Goal: Task Accomplishment & Management: Use online tool/utility

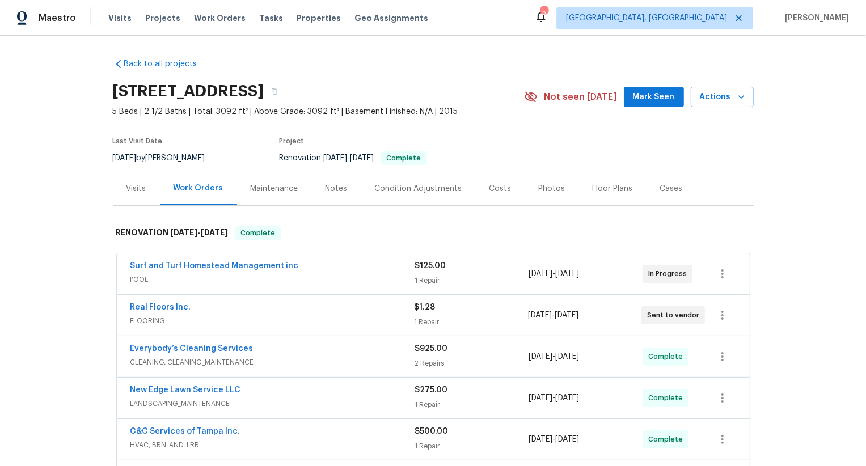
scroll to position [252, 0]
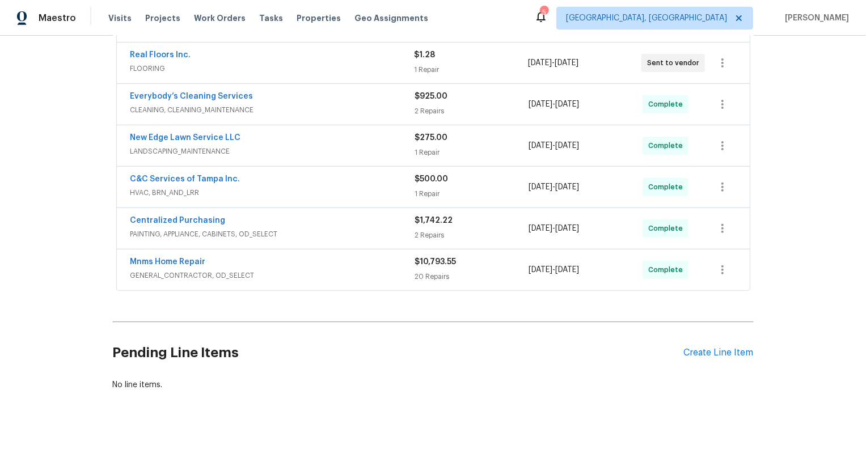
click at [740, 344] on div "Pending Line Items Create Line Item" at bounding box center [433, 353] width 641 height 53
click at [740, 351] on div "Create Line Item" at bounding box center [719, 353] width 70 height 11
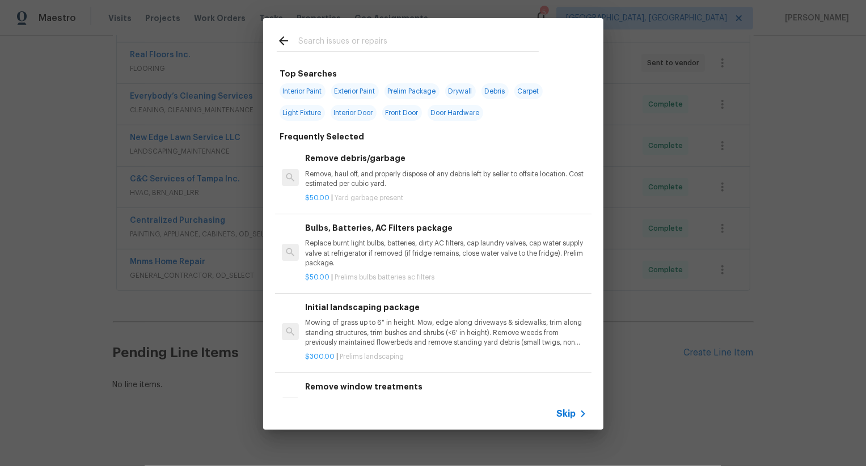
click at [571, 413] on span "Skip" at bounding box center [566, 413] width 19 height 11
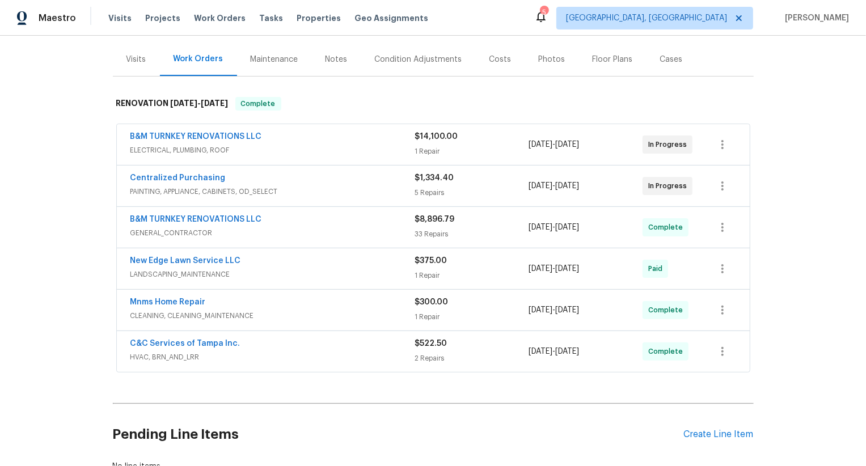
scroll to position [212, 0]
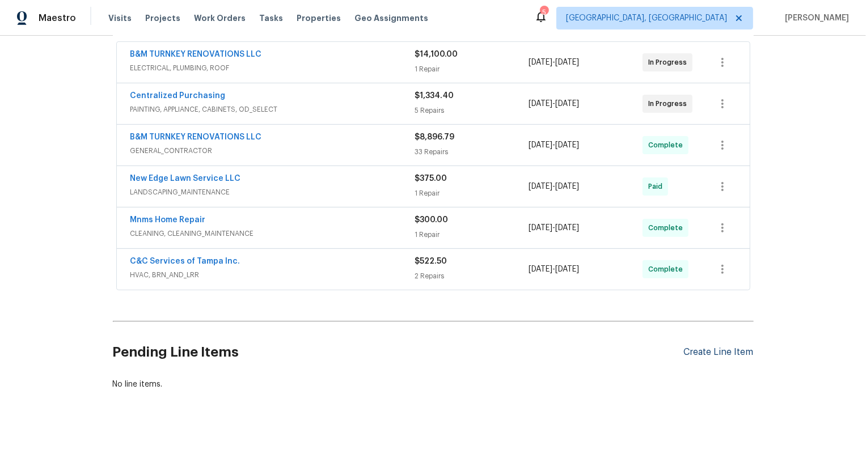
click at [708, 355] on div "Create Line Item" at bounding box center [719, 352] width 70 height 11
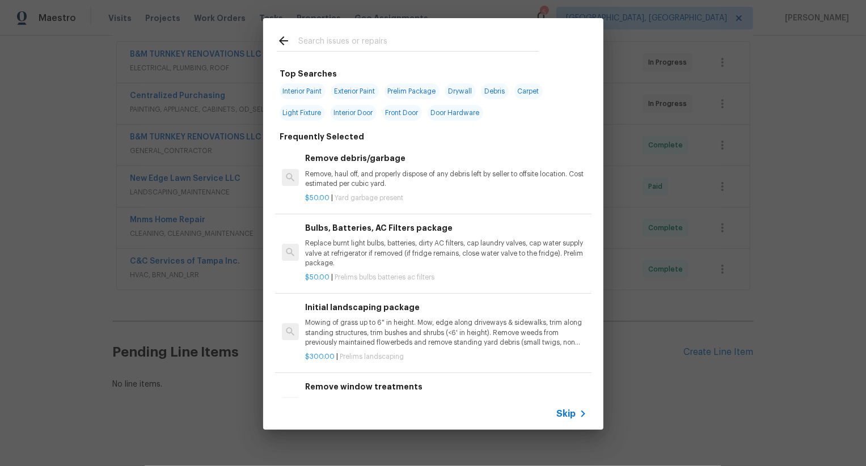
click at [568, 412] on span "Skip" at bounding box center [566, 413] width 19 height 11
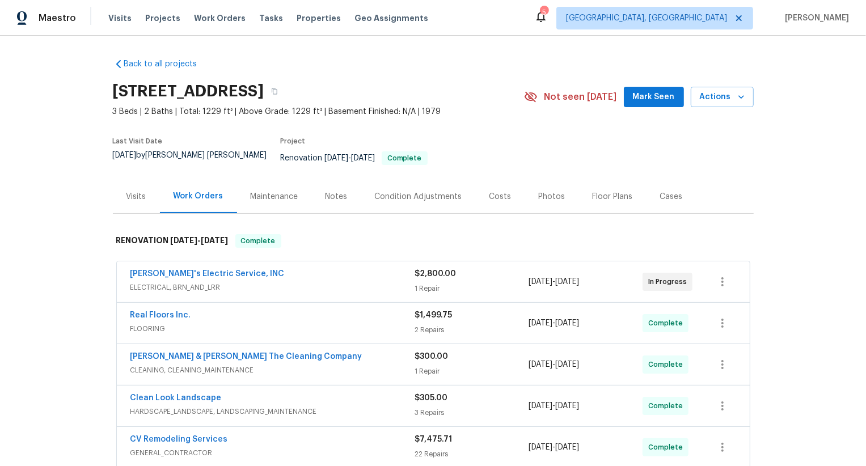
scroll to position [299, 0]
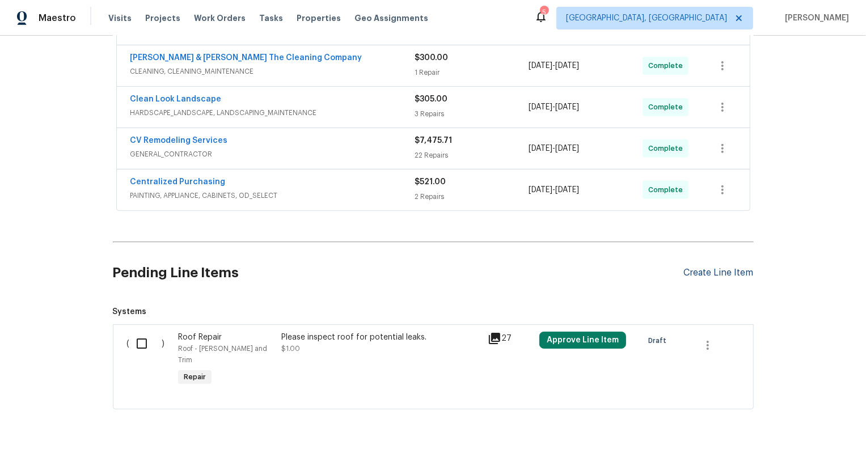
click at [715, 269] on div "Pending Line Items Create Line Item" at bounding box center [433, 273] width 641 height 53
click at [715, 268] on div "Create Line Item" at bounding box center [719, 273] width 70 height 11
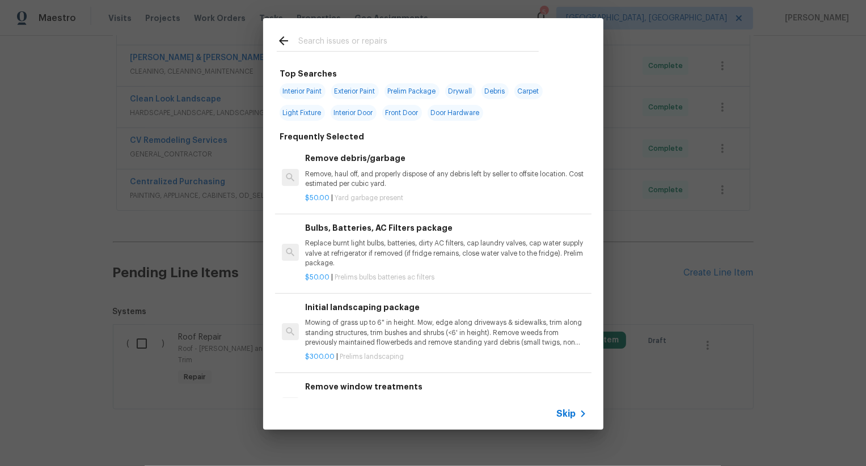
click at [561, 415] on span "Skip" at bounding box center [566, 413] width 19 height 11
